Goal: Task Accomplishment & Management: Manage account settings

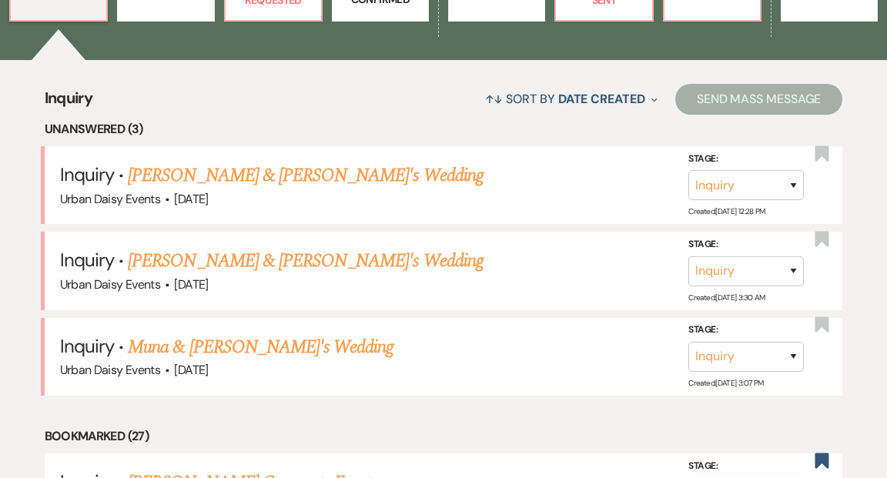
scroll to position [576, 0]
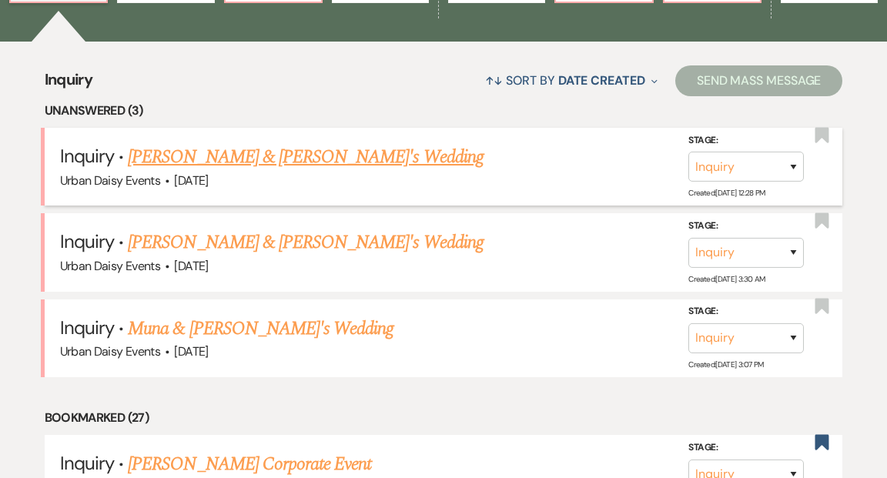
click at [316, 143] on link "[PERSON_NAME] & [PERSON_NAME]'s Wedding" at bounding box center [306, 157] width 356 height 28
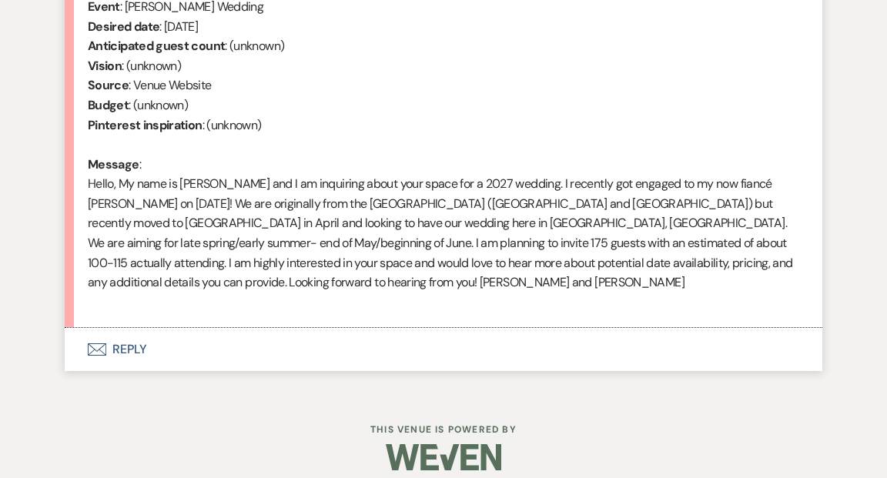
select select "5"
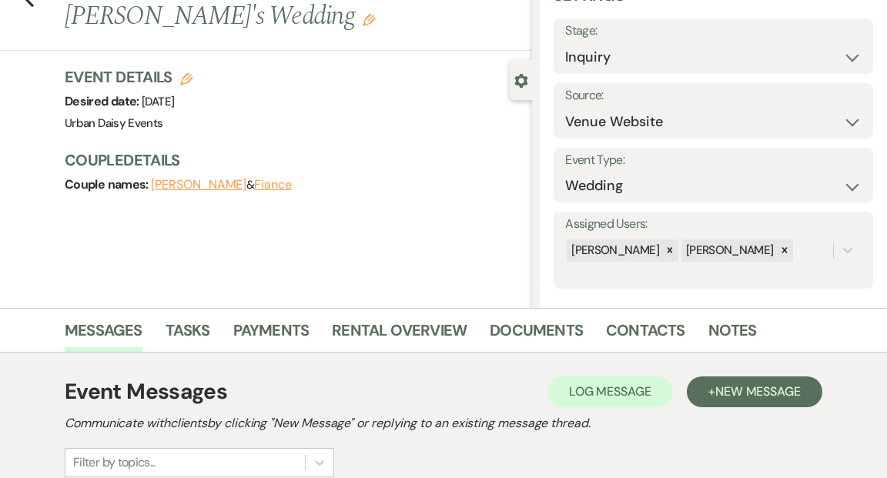
scroll to position [28, 0]
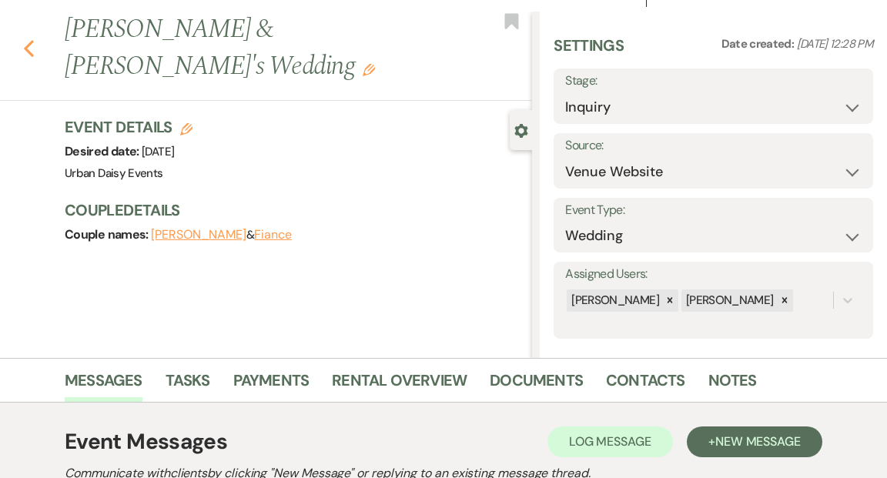
click at [31, 39] on icon "Previous" at bounding box center [29, 48] width 12 height 18
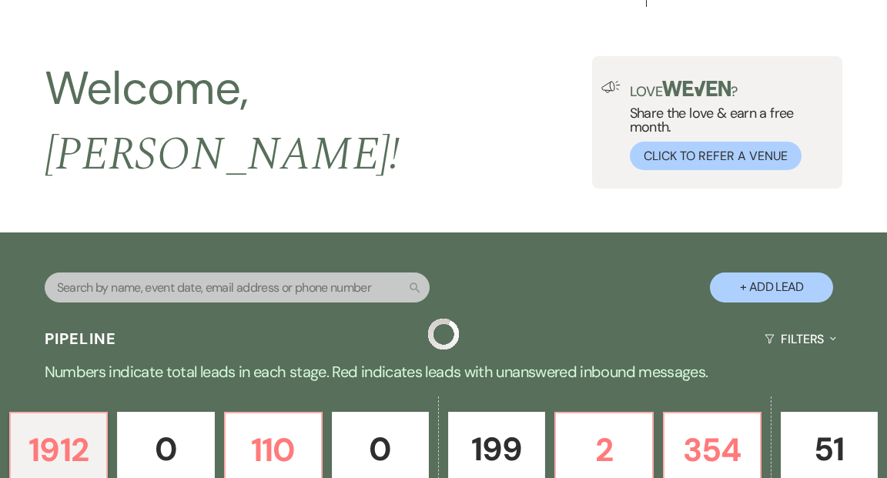
scroll to position [576, 0]
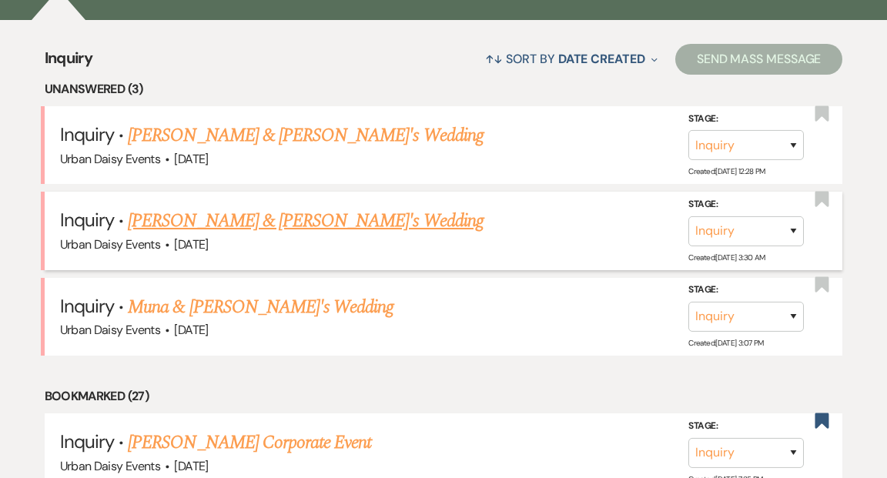
click at [266, 207] on link "[PERSON_NAME] & [PERSON_NAME]'s Wedding" at bounding box center [306, 221] width 356 height 28
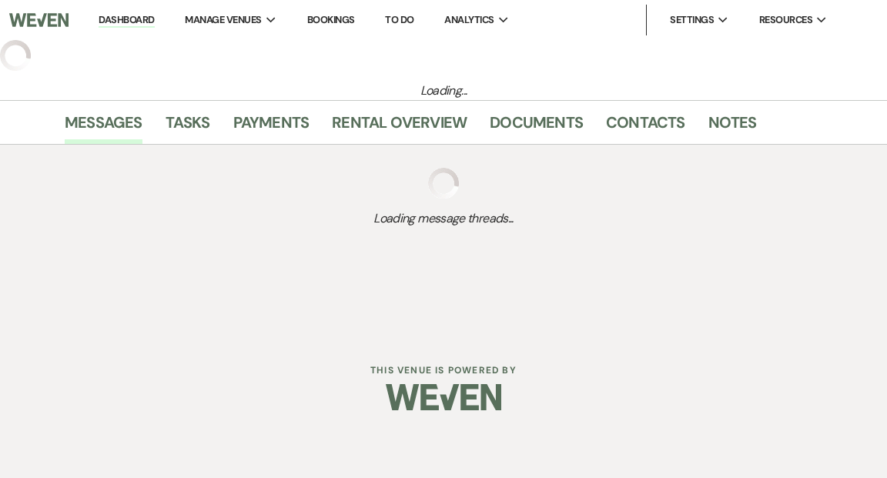
select select "5"
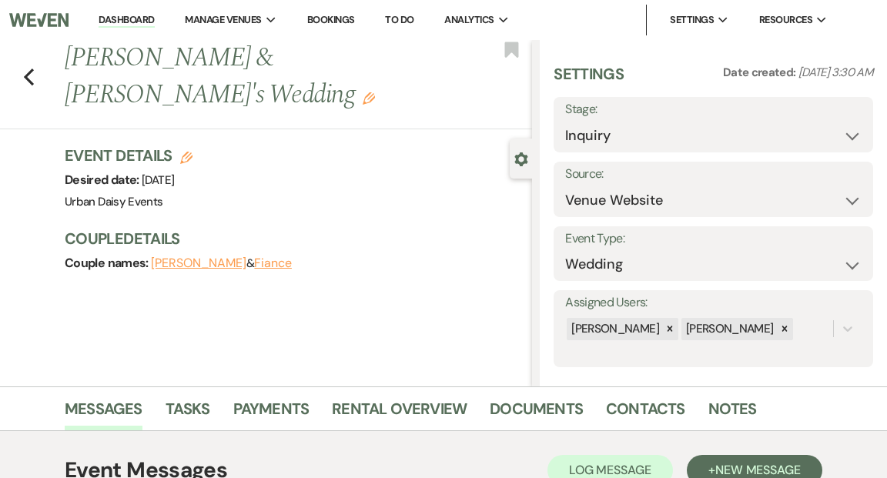
click at [120, 21] on link "Dashboard" at bounding box center [126, 20] width 55 height 15
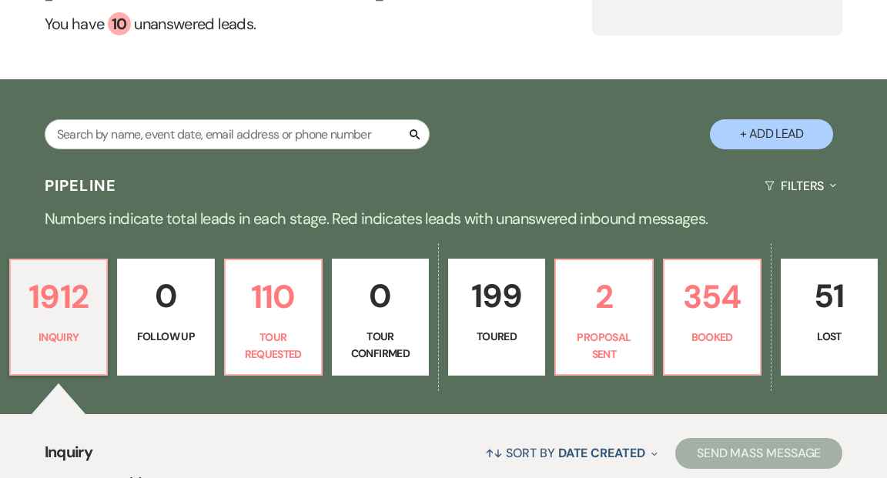
scroll to position [232, 0]
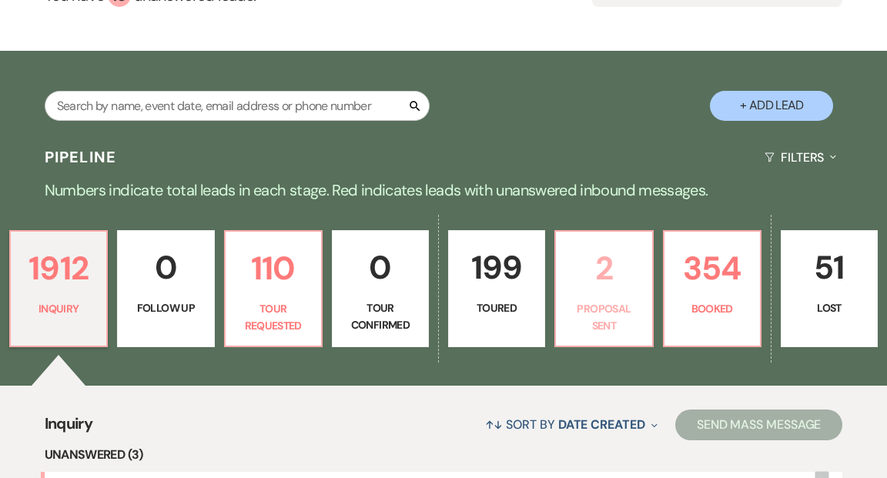
click at [593, 251] on p "2" at bounding box center [603, 268] width 77 height 52
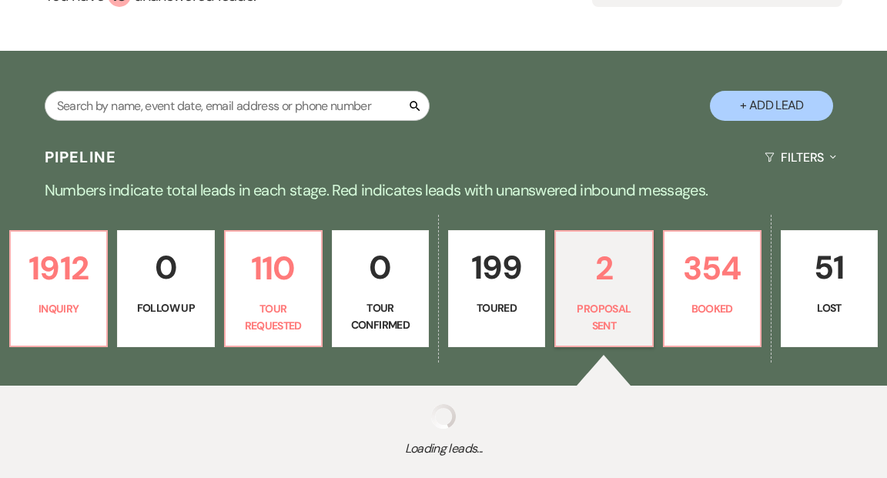
select select "6"
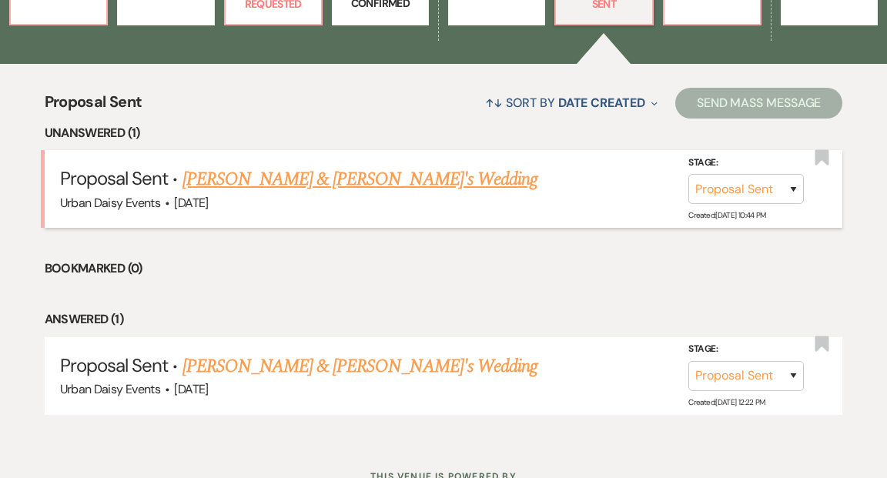
scroll to position [577, 0]
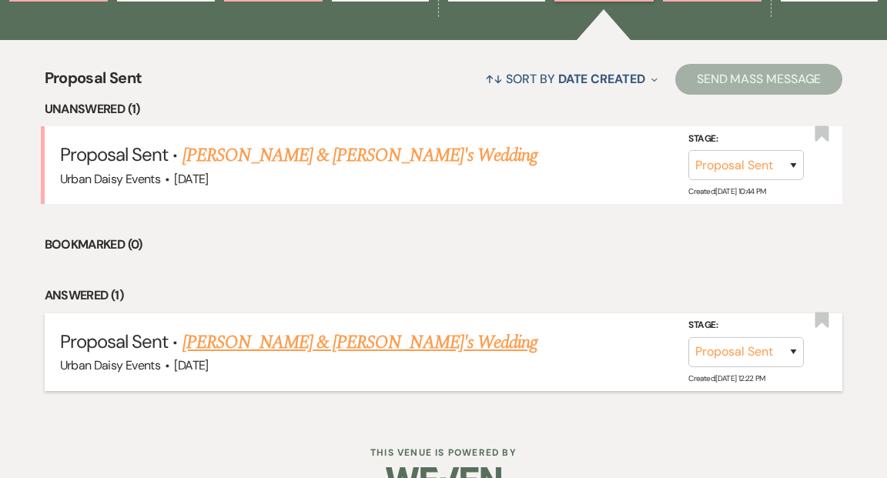
click at [343, 329] on link "[PERSON_NAME] & [PERSON_NAME]'s Wedding" at bounding box center [360, 343] width 356 height 28
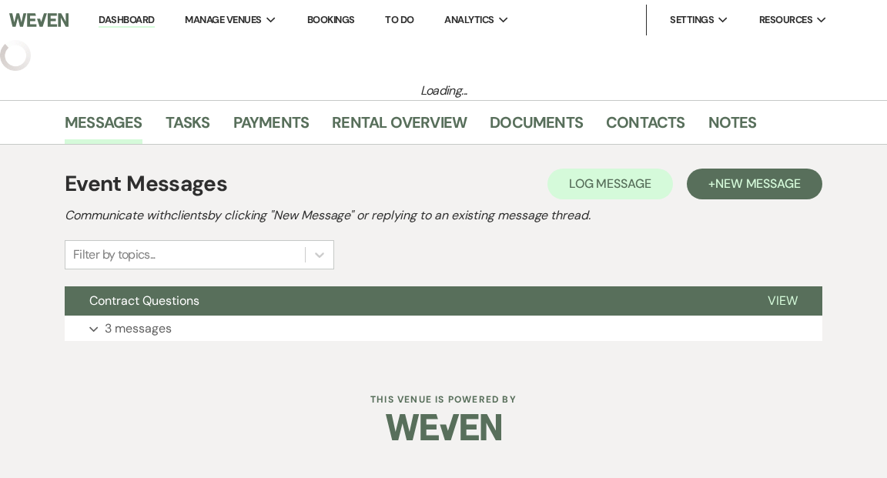
select select "6"
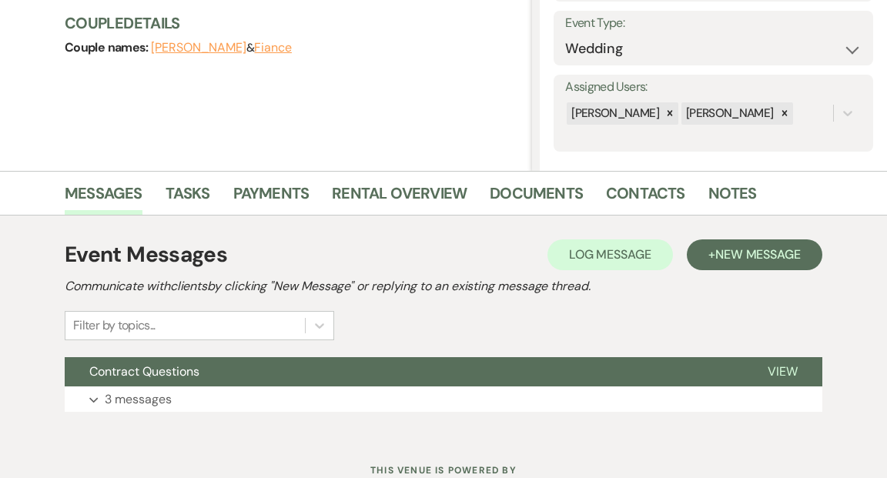
scroll to position [271, 0]
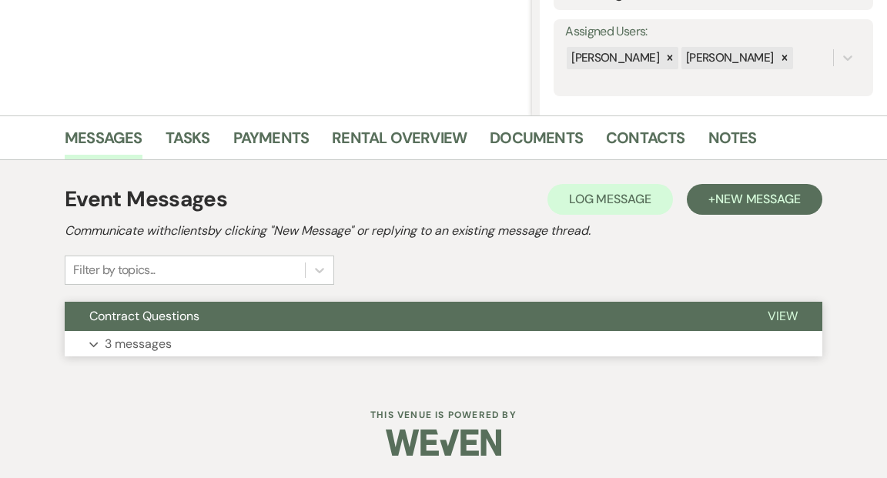
click at [781, 312] on span "View" at bounding box center [782, 316] width 30 height 16
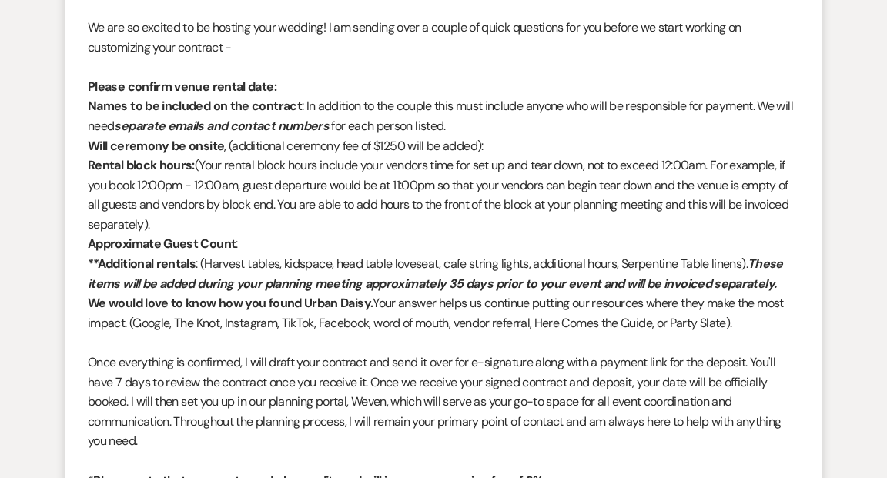
scroll to position [731, 0]
